Goal: Task Accomplishment & Management: Manage account settings

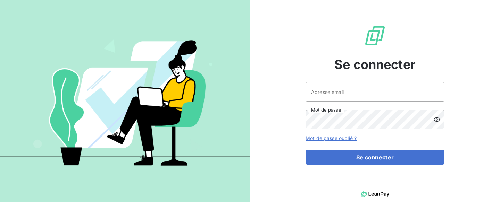
click at [345, 94] on input "Adresse email" at bounding box center [374, 91] width 139 height 19
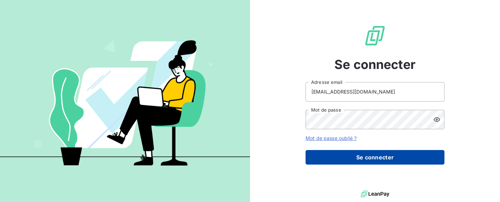
type input "[EMAIL_ADDRESS][DOMAIN_NAME]"
click at [377, 159] on button "Se connecter" at bounding box center [374, 157] width 139 height 15
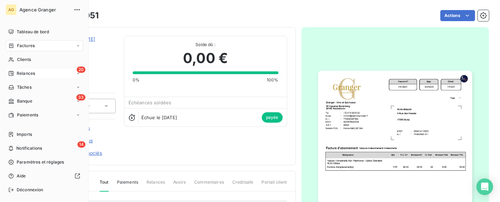
click at [12, 68] on nav "Tableau de bord Factures Clients 20 Relances Tâches 33 Banque Paiements" at bounding box center [44, 73] width 77 height 94
click at [22, 74] on span "Relances" at bounding box center [26, 73] width 18 height 6
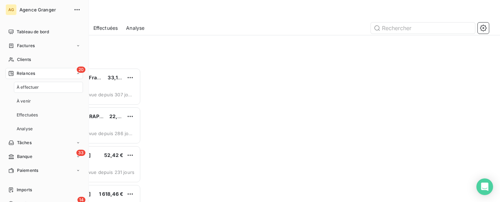
click at [82, 69] on span "20" at bounding box center [81, 70] width 9 height 6
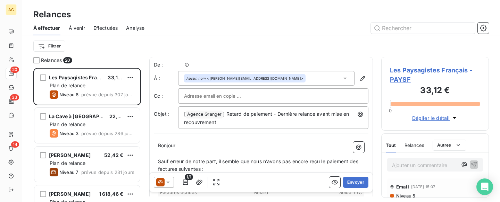
scroll to position [134, 108]
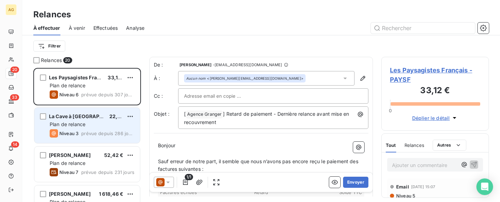
click at [106, 128] on div "Plan de relance" at bounding box center [92, 124] width 85 height 7
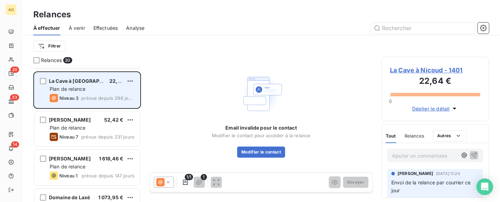
scroll to position [36, 0]
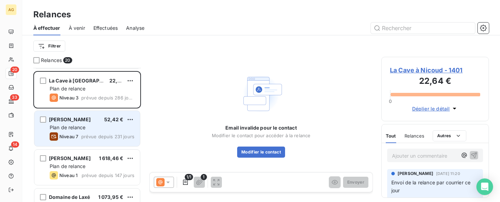
click at [104, 125] on div "Plan de relance" at bounding box center [92, 127] width 85 height 7
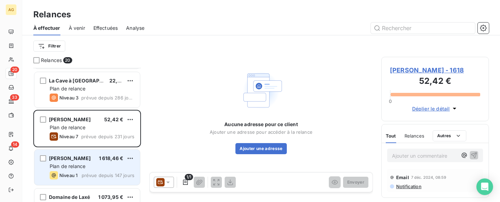
click at [101, 167] on div "Plan de relance" at bounding box center [92, 166] width 85 height 7
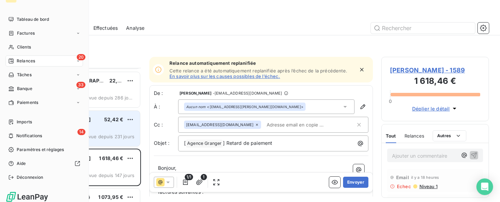
scroll to position [17, 0]
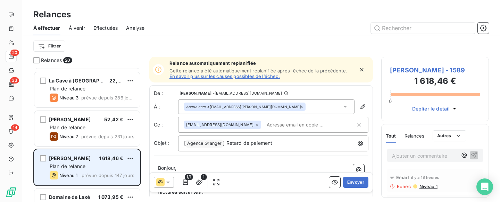
click at [100, 165] on div "Plan de relance" at bounding box center [92, 166] width 85 height 7
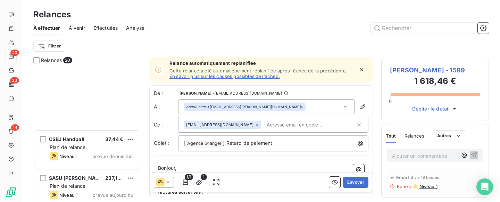
scroll to position [643, 0]
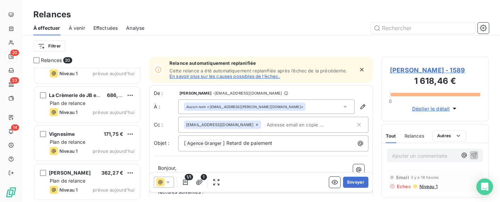
drag, startPoint x: 105, startPoint y: 28, endPoint x: 108, endPoint y: 26, distance: 3.7
click at [106, 27] on span "Effectuées" at bounding box center [105, 28] width 25 height 7
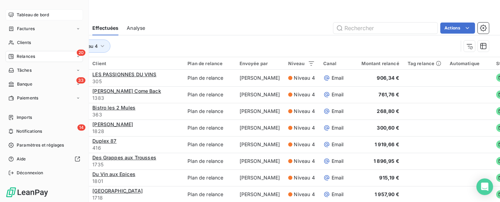
click at [24, 12] on span "Tableau de bord" at bounding box center [33, 15] width 32 height 6
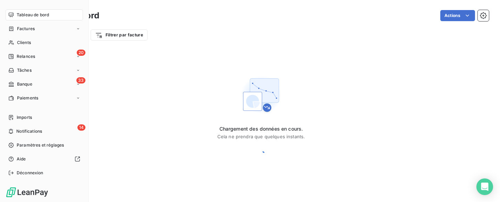
click at [30, 14] on span "Tableau de bord" at bounding box center [33, 15] width 32 height 6
click at [26, 16] on span "Tableau de bord" at bounding box center [33, 15] width 32 height 6
click at [41, 14] on span "Tableau de bord" at bounding box center [33, 15] width 32 height 6
click at [24, 14] on span "Tableau de bord" at bounding box center [33, 15] width 32 height 6
click at [17, 14] on span "Tableau de bord" at bounding box center [33, 15] width 32 height 6
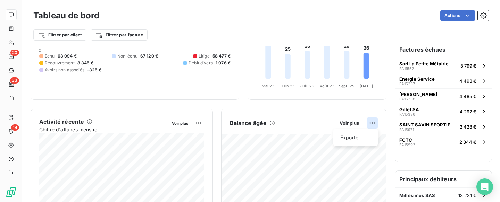
scroll to position [17, 0]
click at [373, 122] on html "AG 20 33 14 Tableau de bord Actions Filtrer par client Filtrer par facture Enco…" at bounding box center [250, 101] width 500 height 202
click at [360, 138] on div "Exporter" at bounding box center [355, 137] width 39 height 11
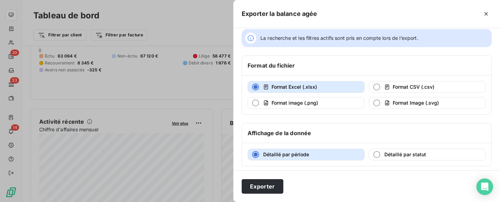
scroll to position [10, 0]
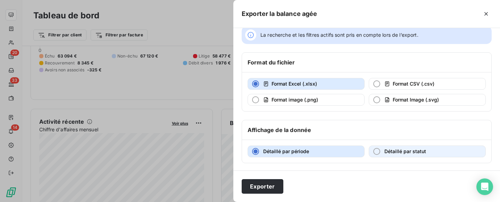
click at [377, 151] on div "button" at bounding box center [376, 151] width 7 height 7
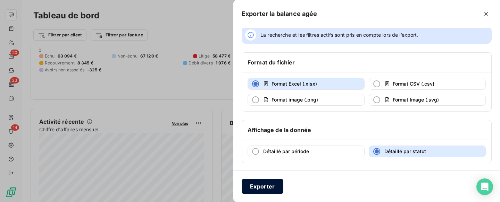
click at [273, 186] on button "Exporter" at bounding box center [262, 186] width 42 height 15
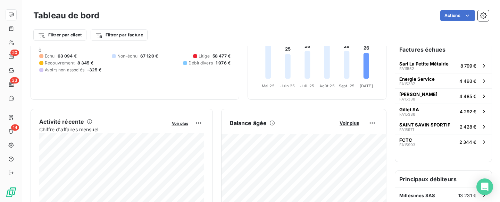
click at [353, 126] on div "Balance âgée Voir plus" at bounding box center [303, 123] width 165 height 11
click at [345, 119] on div "Balance âgée Voir plus" at bounding box center [303, 123] width 165 height 11
click at [347, 124] on span "Voir plus" at bounding box center [348, 123] width 19 height 6
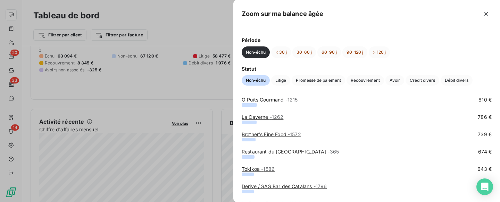
scroll to position [359, 0]
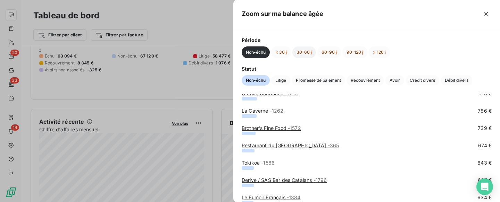
click at [306, 52] on button "30-60 j" at bounding box center [304, 52] width 24 height 12
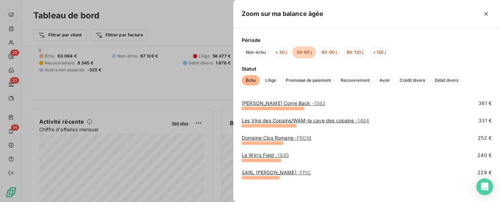
scroll to position [0, 0]
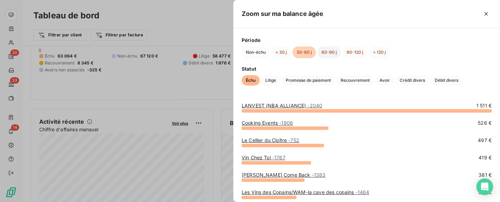
click at [332, 49] on button "60-90 j" at bounding box center [329, 52] width 24 height 12
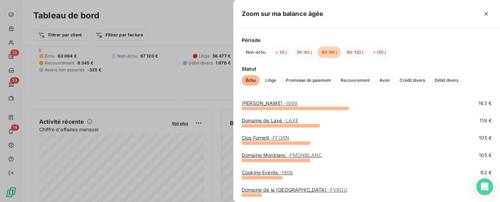
scroll to position [90, 0]
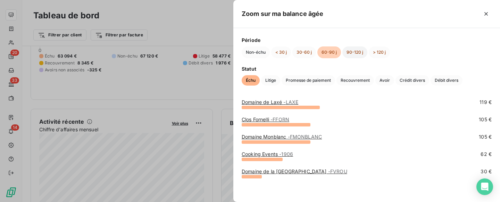
click at [358, 54] on button "90-120 j" at bounding box center [354, 52] width 25 height 12
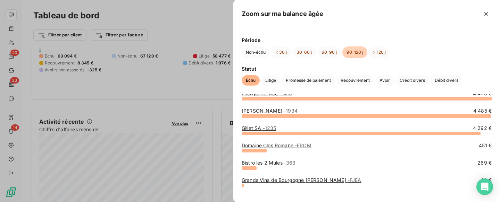
scroll to position [21, 0]
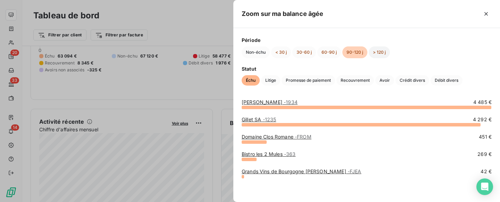
click at [375, 52] on button "> 120 j" at bounding box center [378, 52] width 21 height 12
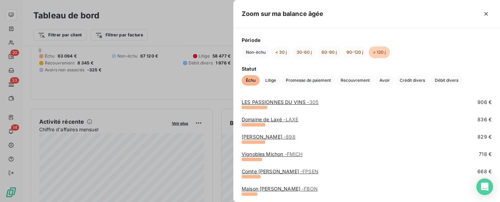
scroll to position [0, 0]
